Goal: Check status

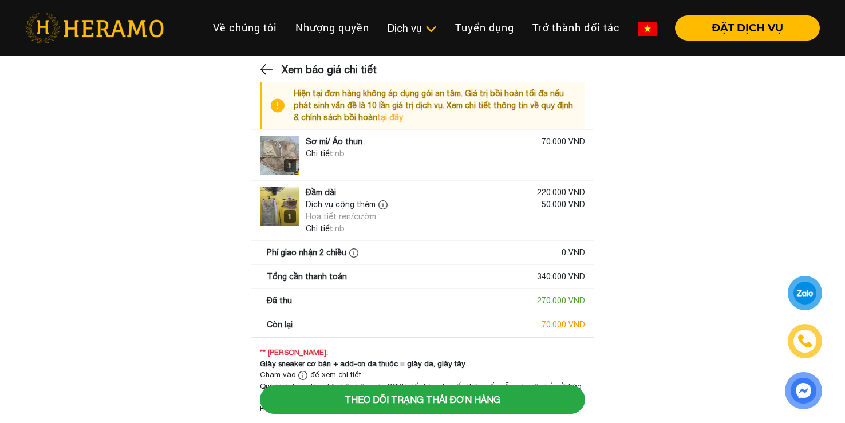
click at [284, 162] on div "1" at bounding box center [290, 165] width 12 height 13
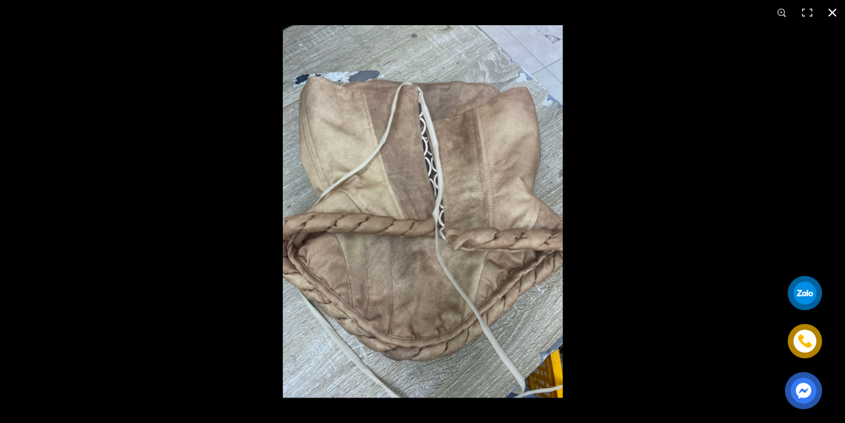
click at [212, 143] on div at bounding box center [422, 211] width 845 height 423
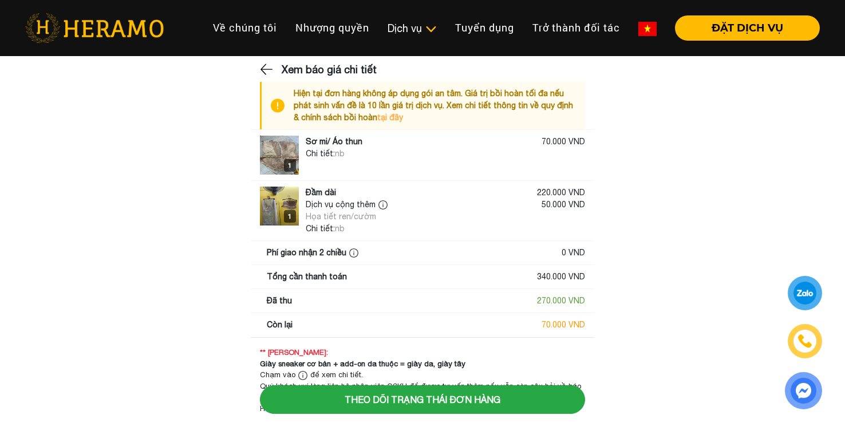
click at [278, 203] on img at bounding box center [279, 206] width 39 height 39
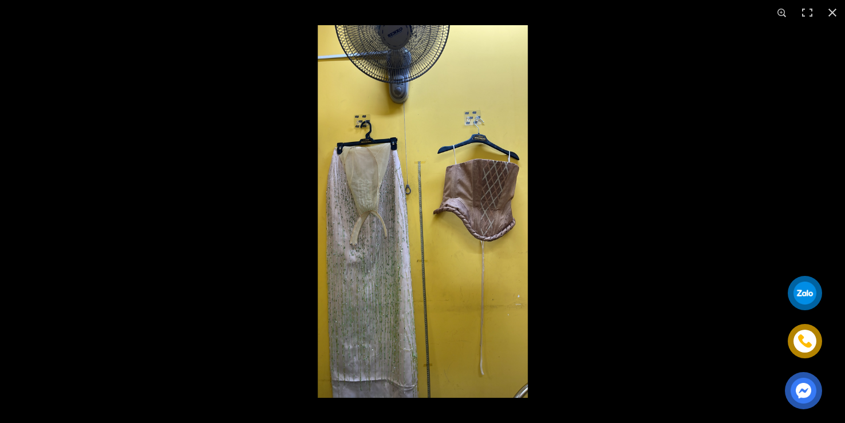
click at [593, 138] on img at bounding box center [422, 211] width 372 height 372
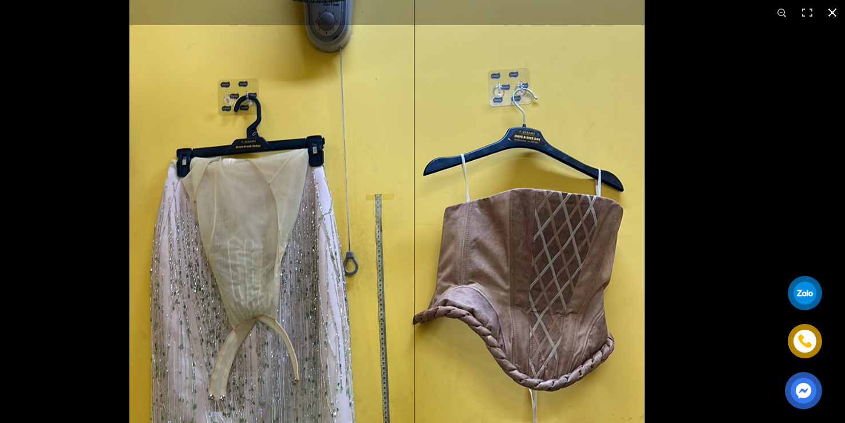
click at [826, 17] on button "button" at bounding box center [831, 12] width 25 height 25
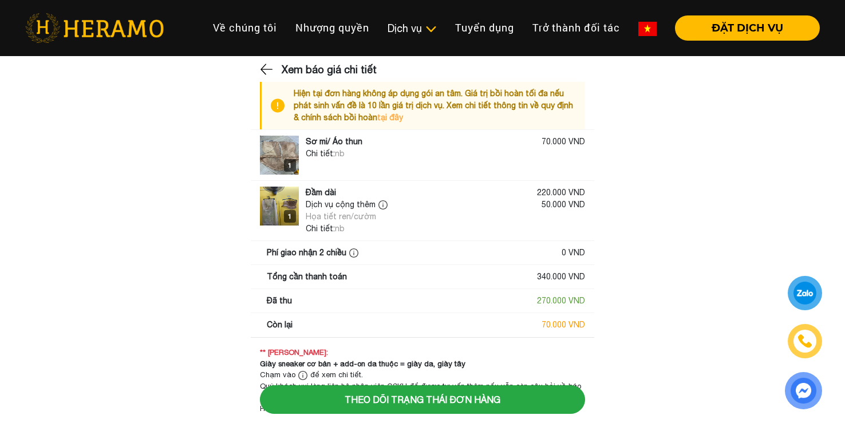
click at [268, 69] on img at bounding box center [267, 69] width 15 height 17
